Goal: Information Seeking & Learning: Understand process/instructions

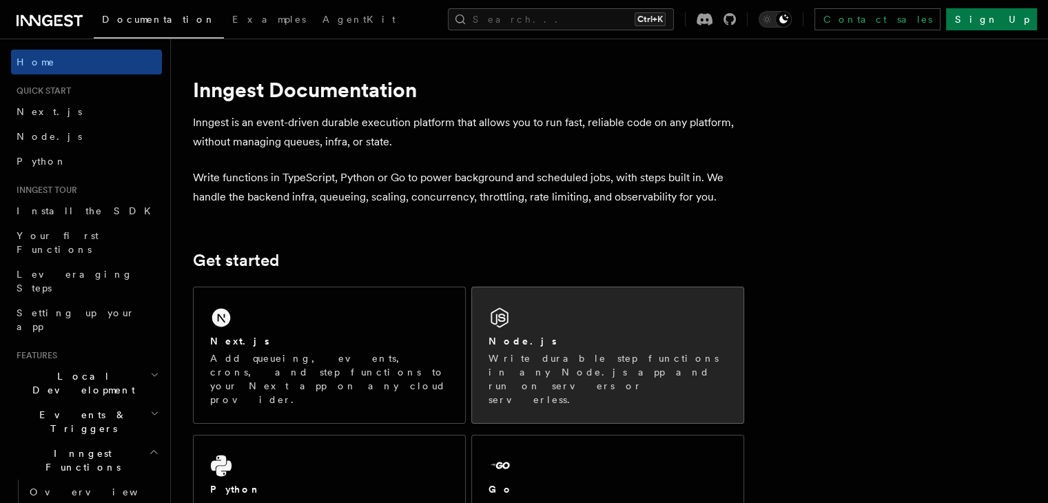
click at [593, 327] on div "Node.js Write durable step functions in any Node.js app and run on servers or s…" at bounding box center [608, 355] width 272 height 136
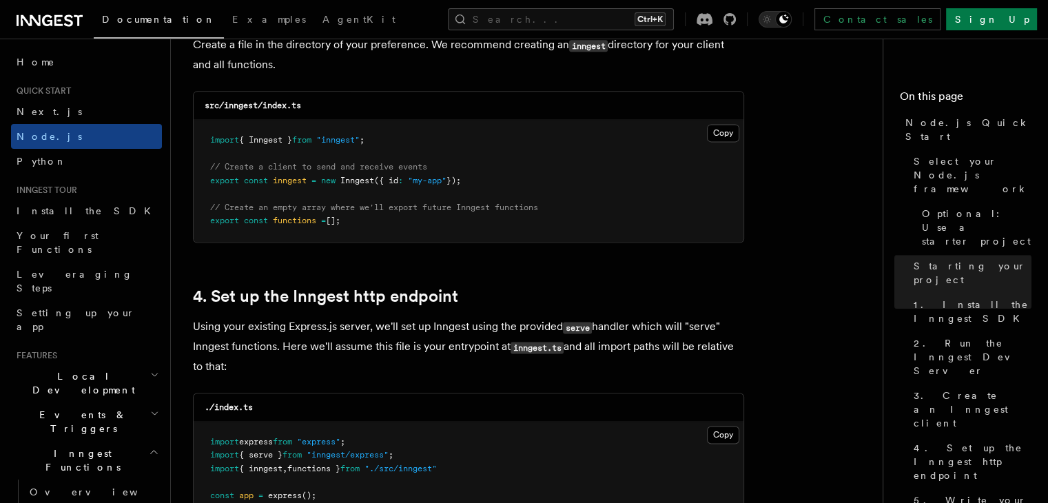
scroll to position [1880, 0]
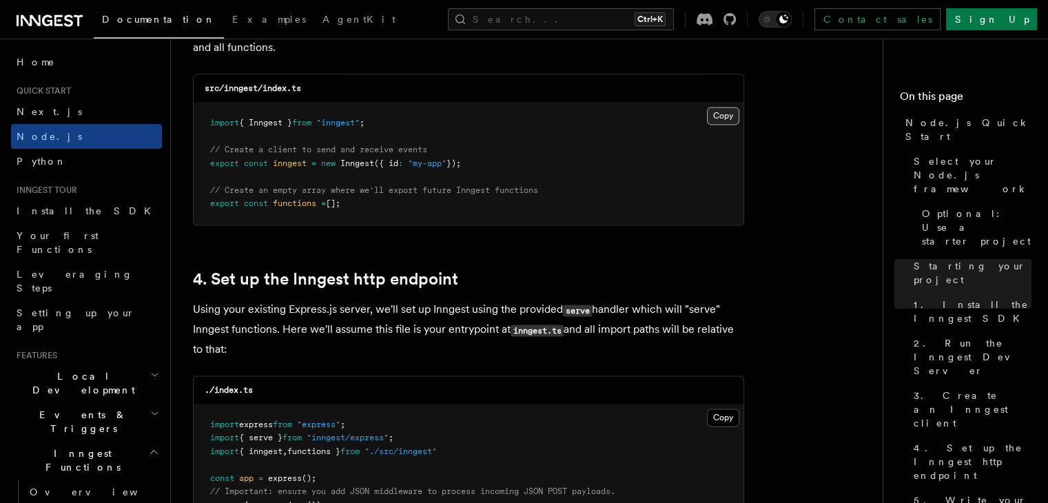
click at [720, 121] on button "Copy Copied" at bounding box center [723, 116] width 32 height 18
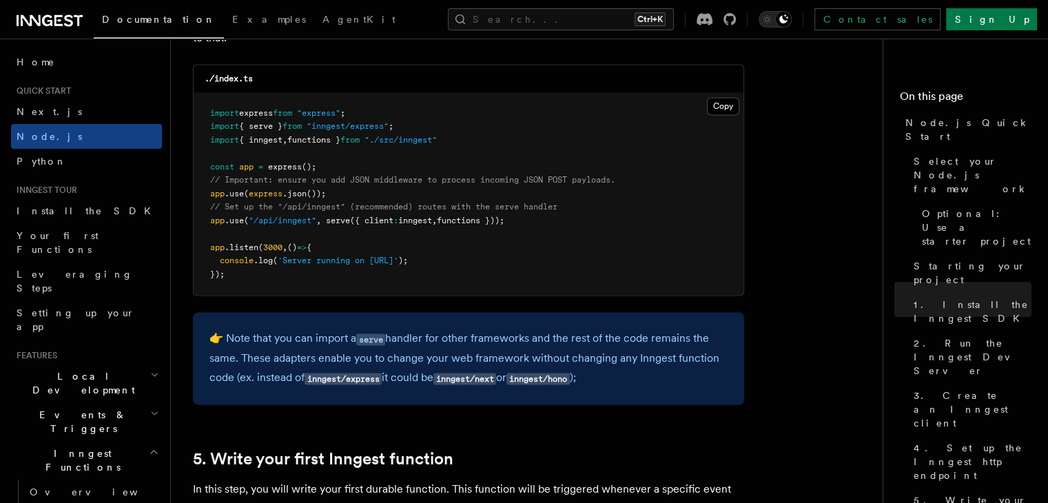
scroll to position [2227, 0]
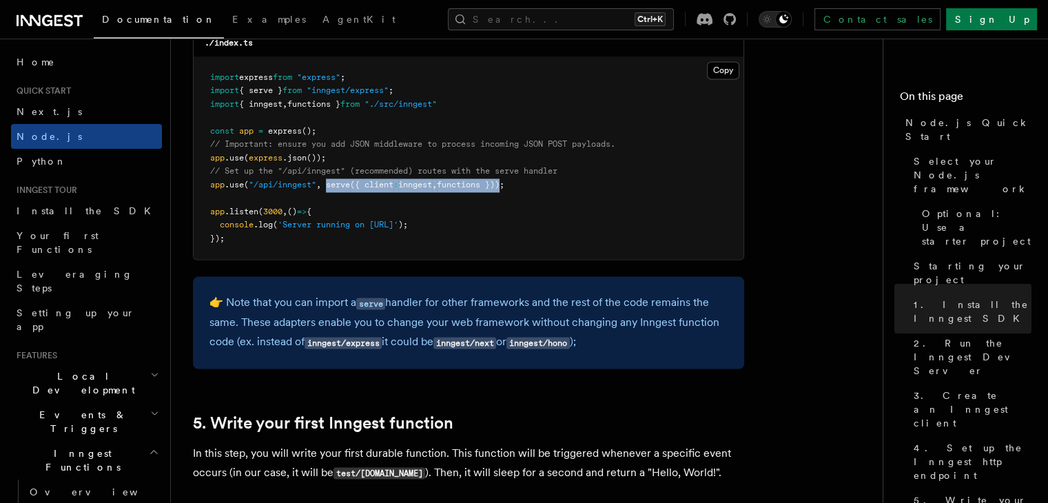
drag, startPoint x: 330, startPoint y: 183, endPoint x: 512, endPoint y: 184, distance: 182.0
click at [504, 184] on span "app .use ( "/api/inngest" , serve ({ client : inngest , functions }));" at bounding box center [357, 185] width 294 height 10
copy span "serve ({ client : inngest , functions })"
